Goal: Task Accomplishment & Management: Complete application form

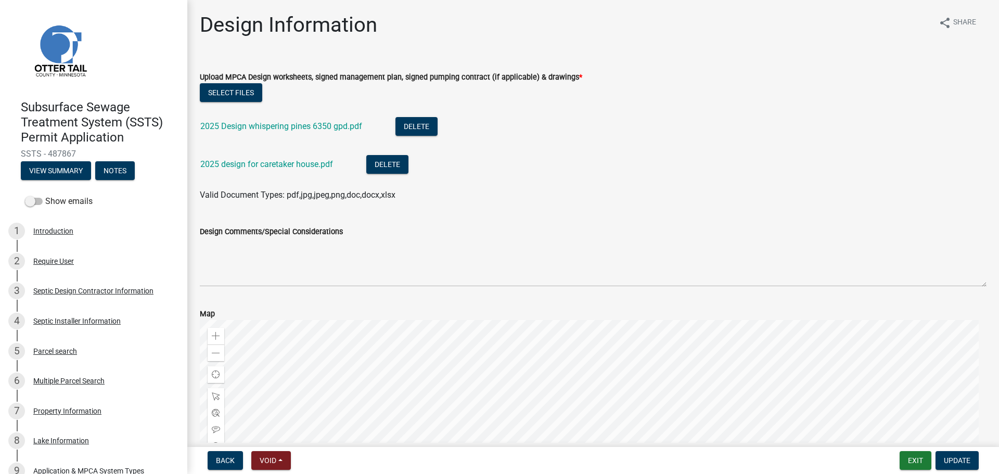
scroll to position [208, 0]
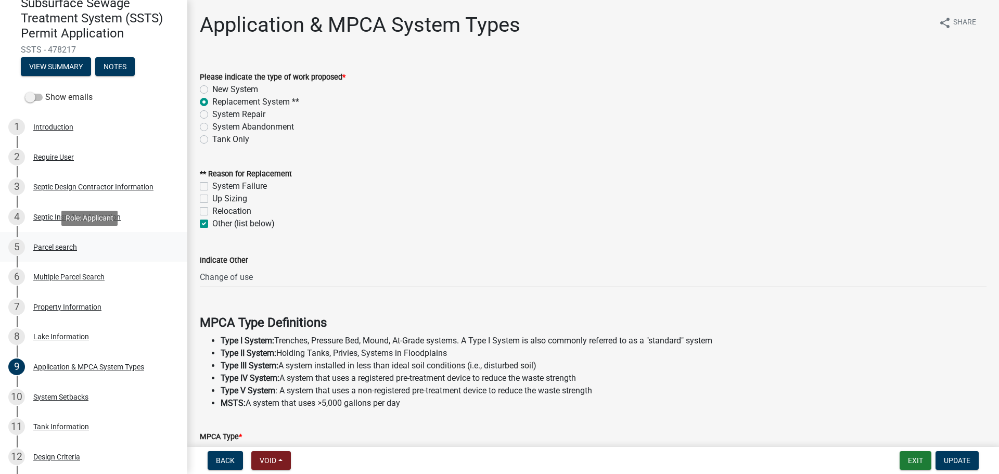
click at [72, 242] on div "5 Parcel search" at bounding box center [89, 247] width 162 height 17
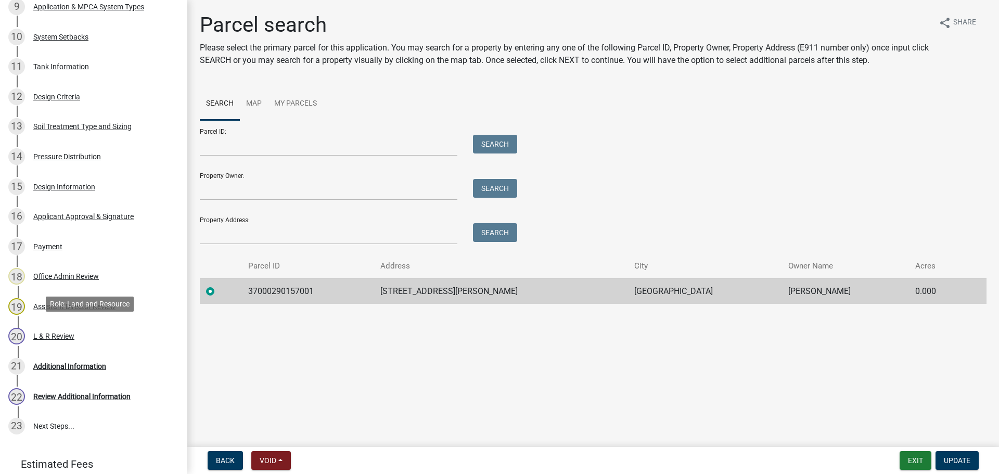
scroll to position [468, 0]
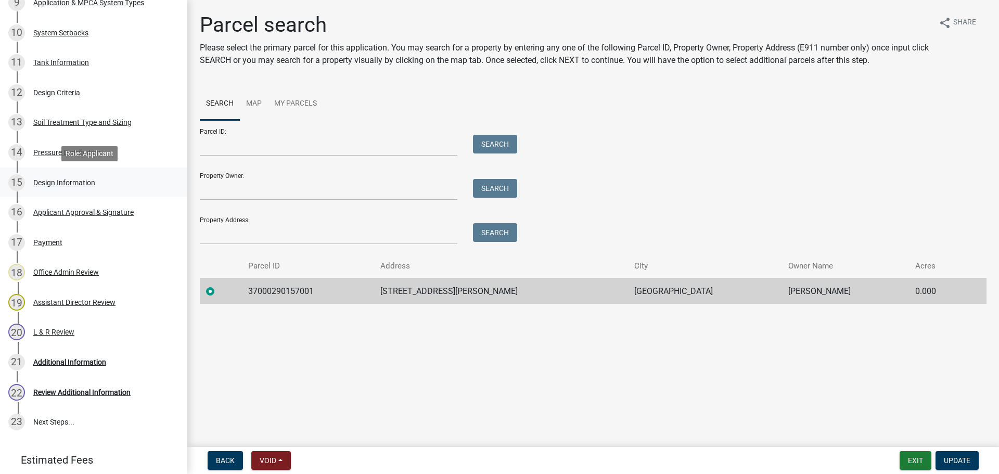
click at [78, 183] on div "Design Information" at bounding box center [64, 182] width 62 height 7
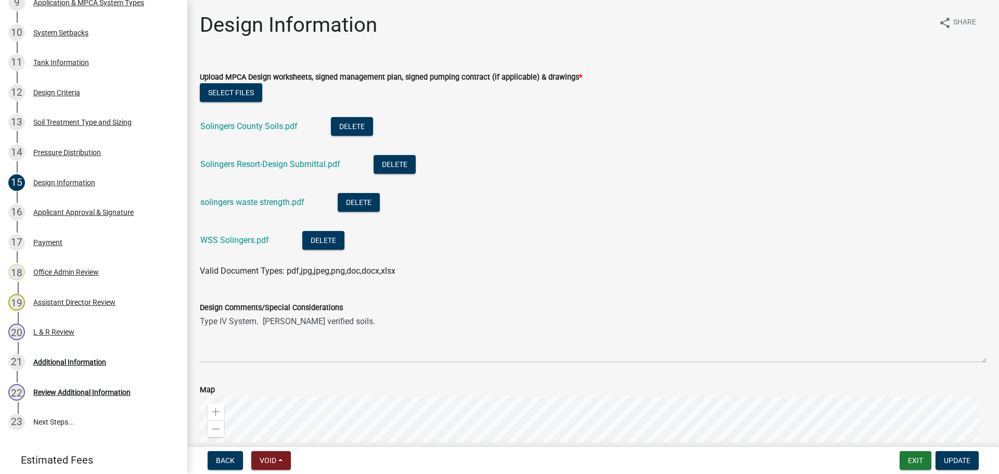
click at [226, 103] on div "Select files" at bounding box center [593, 93] width 787 height 21
click at [222, 88] on button "Select files" at bounding box center [231, 92] width 62 height 19
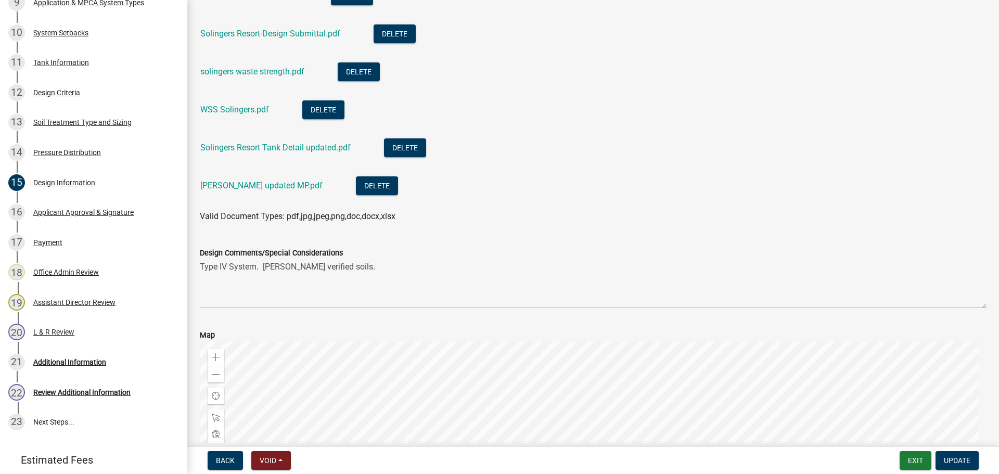
scroll to position [156, 0]
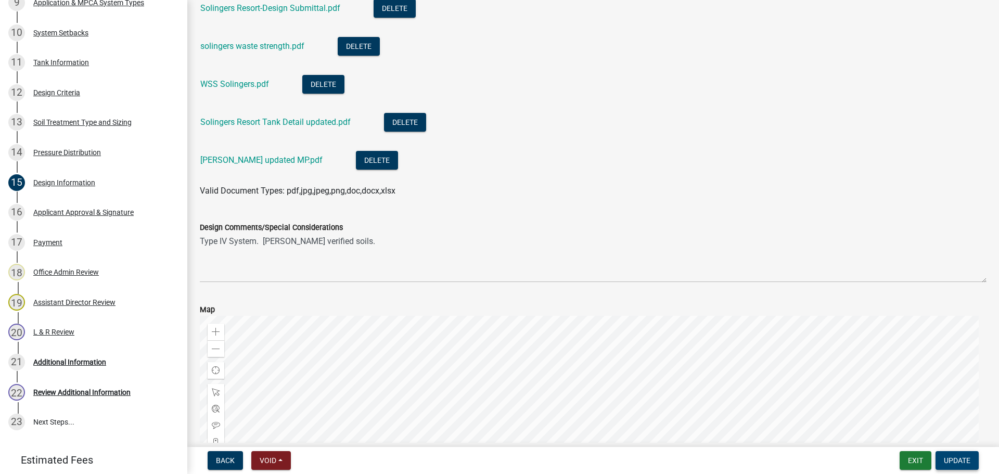
click at [953, 457] on span "Update" at bounding box center [957, 460] width 27 height 8
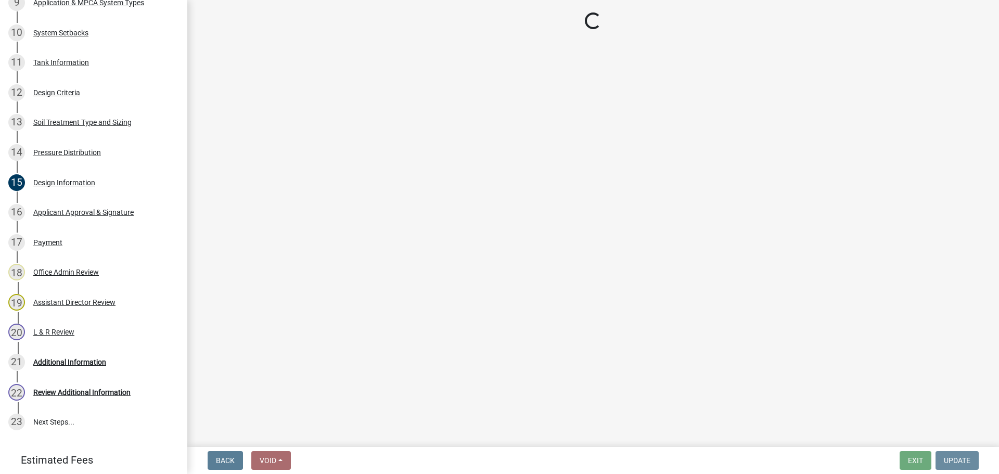
scroll to position [0, 0]
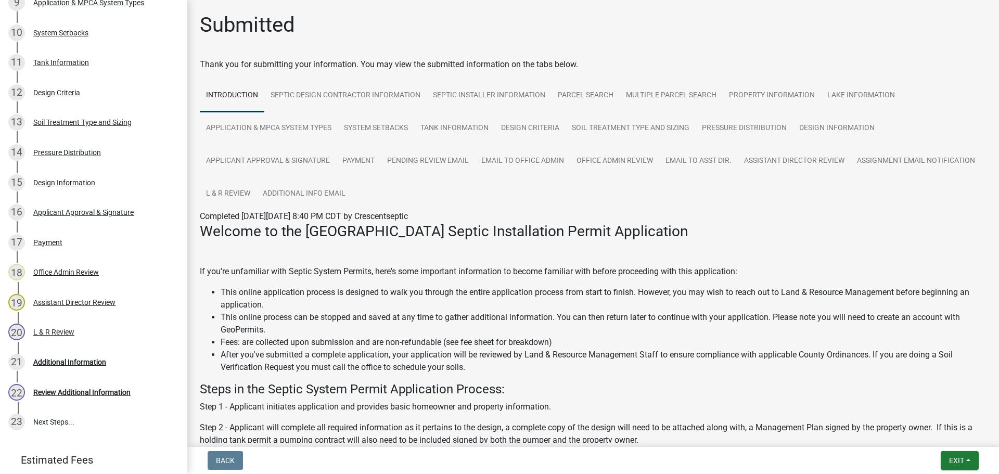
drag, startPoint x: 736, startPoint y: 259, endPoint x: 721, endPoint y: 242, distance: 22.1
click at [87, 368] on div "21 Additional Information" at bounding box center [89, 362] width 162 height 17
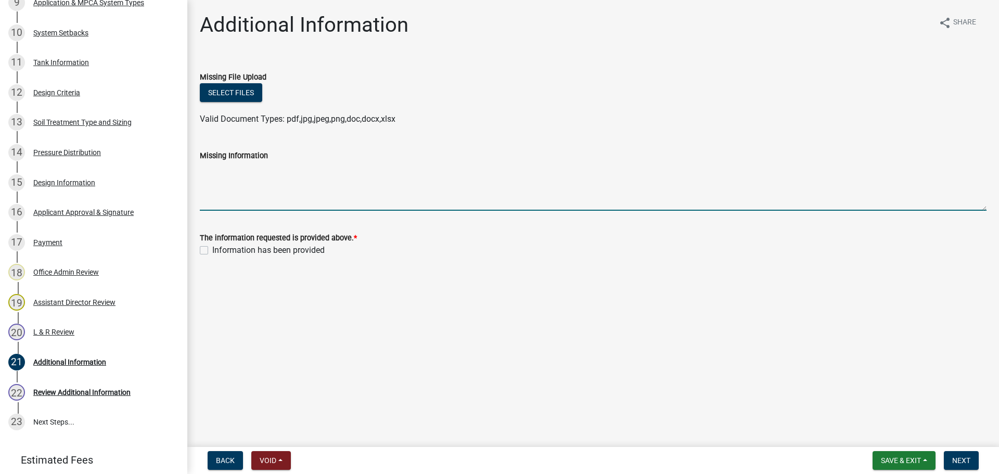
click at [222, 188] on textarea "Missing Information" at bounding box center [593, 186] width 787 height 49
type textarea "Updated pages loaded in the documentation tab - BT"
click at [212, 251] on label "Information has been provided" at bounding box center [268, 250] width 112 height 12
click at [212, 251] on input "Information has been provided" at bounding box center [215, 247] width 7 height 7
checkbox input "true"
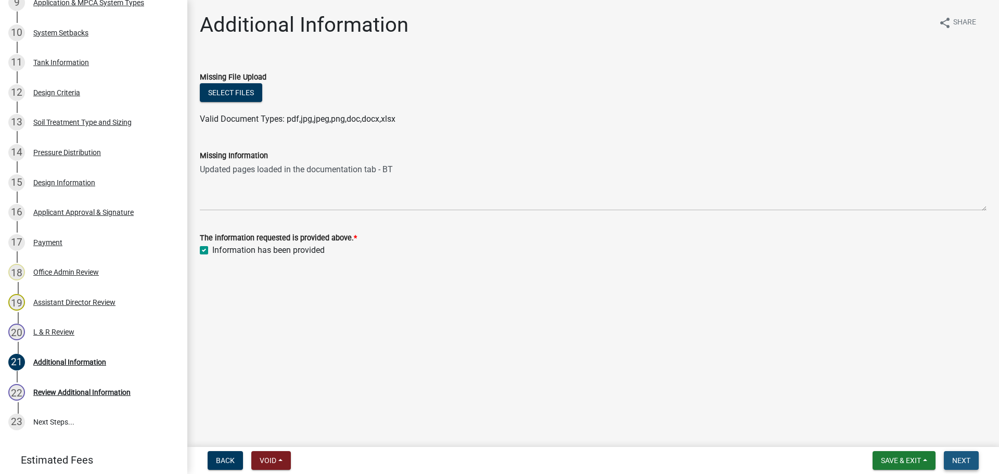
click at [960, 456] on span "Next" at bounding box center [961, 460] width 18 height 8
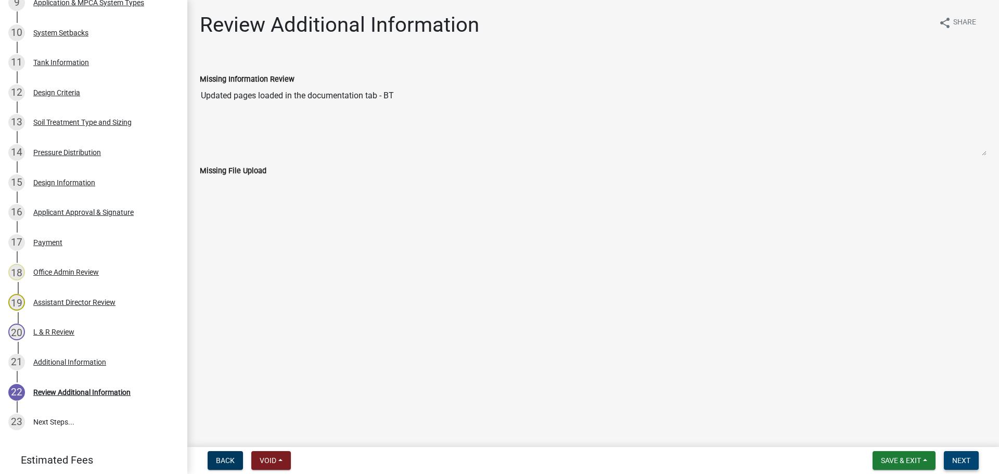
click at [961, 456] on span "Next" at bounding box center [961, 460] width 18 height 8
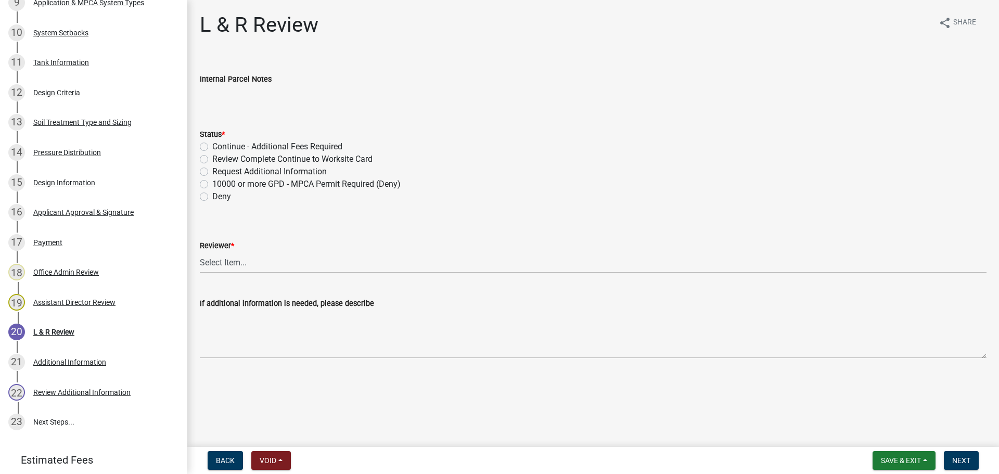
click at [212, 158] on label "Review Complete Continue to Worksite Card" at bounding box center [292, 159] width 160 height 12
click at [212, 158] on input "Review Complete Continue to Worksite Card" at bounding box center [215, 156] width 7 height 7
radio input "true"
click at [278, 263] on select "Select Item... [PERSON_NAME] [PERSON_NAME] [PERSON_NAME] [PERSON_NAME] [PERSON_…" at bounding box center [593, 262] width 787 height 21
click at [200, 252] on select "Select Item... [PERSON_NAME] [PERSON_NAME] [PERSON_NAME] [PERSON_NAME] [PERSON_…" at bounding box center [593, 262] width 787 height 21
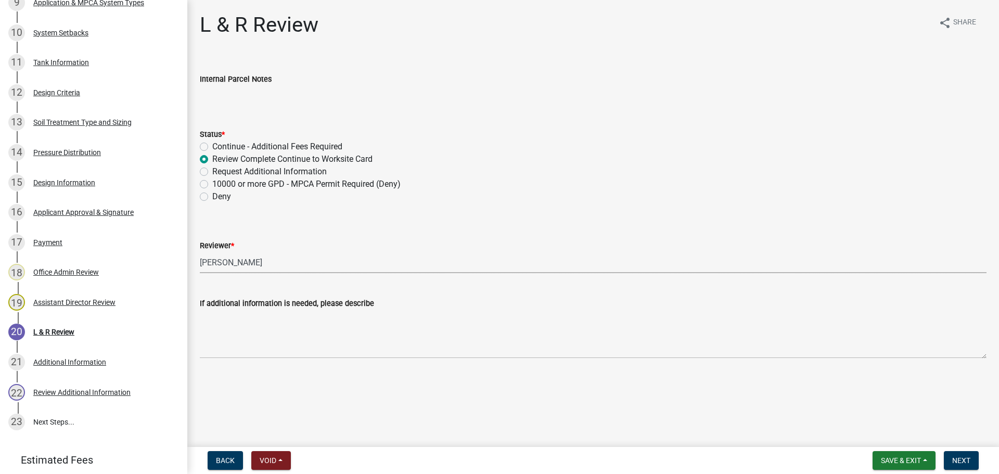
select select "0a311807-450c-48b8-9321-97c7e4f11950"
click at [952, 458] on button "Next" at bounding box center [961, 460] width 35 height 19
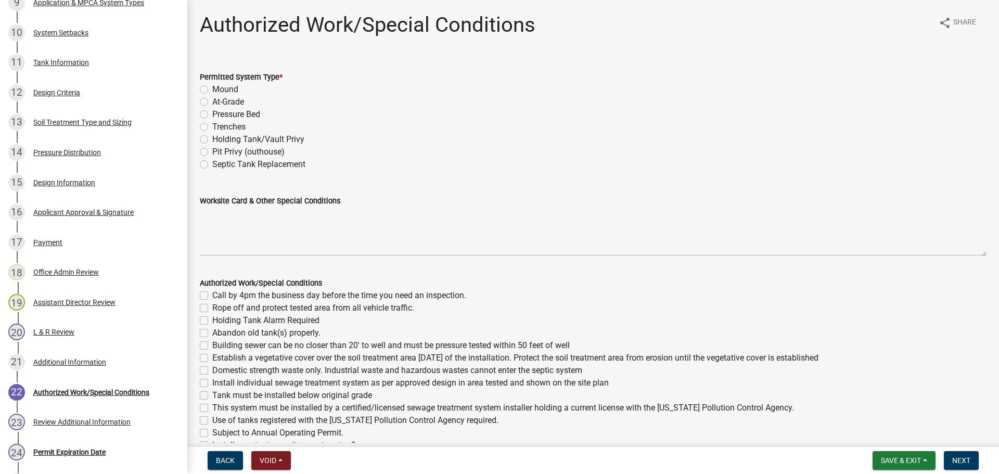
scroll to position [589, 0]
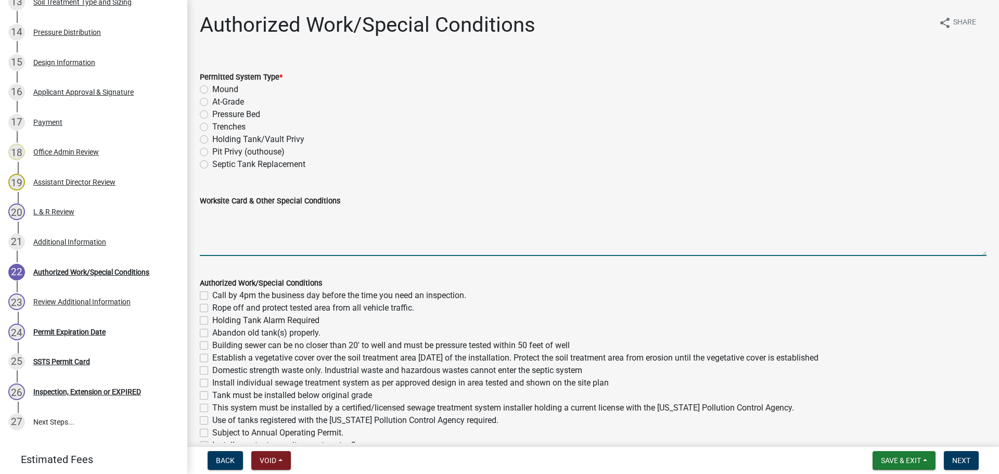
click at [405, 218] on textarea "Worksite Card & Other Special Conditions" at bounding box center [593, 231] width 787 height 49
